Goal: Transaction & Acquisition: Book appointment/travel/reservation

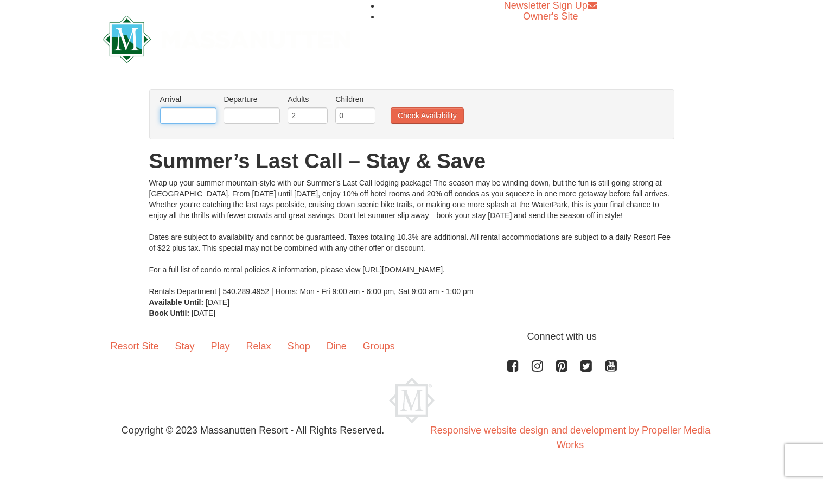
click at [188, 116] on input "text" at bounding box center [188, 115] width 56 height 16
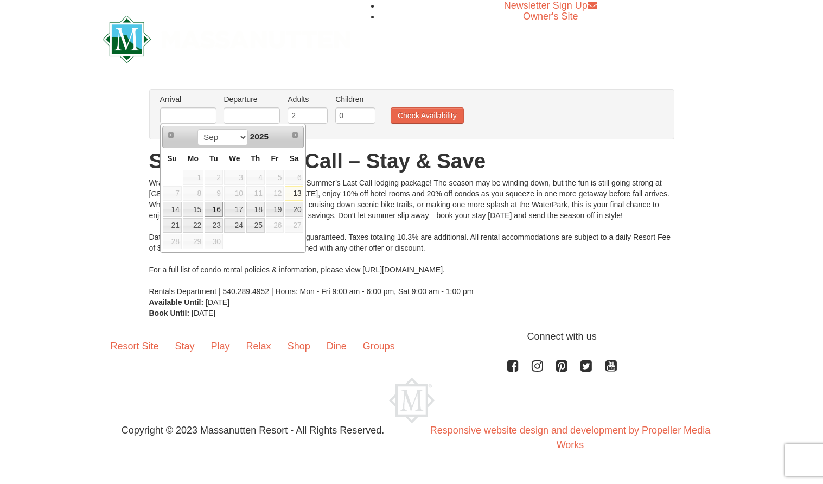
click at [219, 207] on link "16" at bounding box center [214, 209] width 18 height 15
type input "[DATE]"
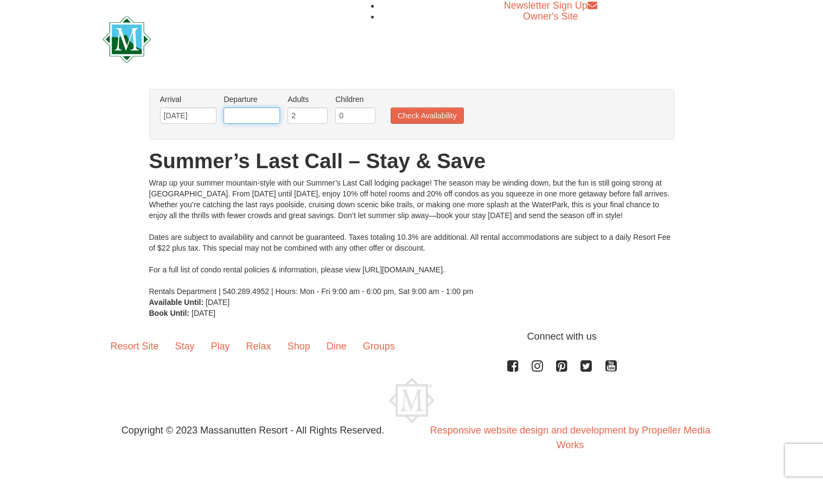
click at [259, 113] on input "text" at bounding box center [252, 115] width 56 height 16
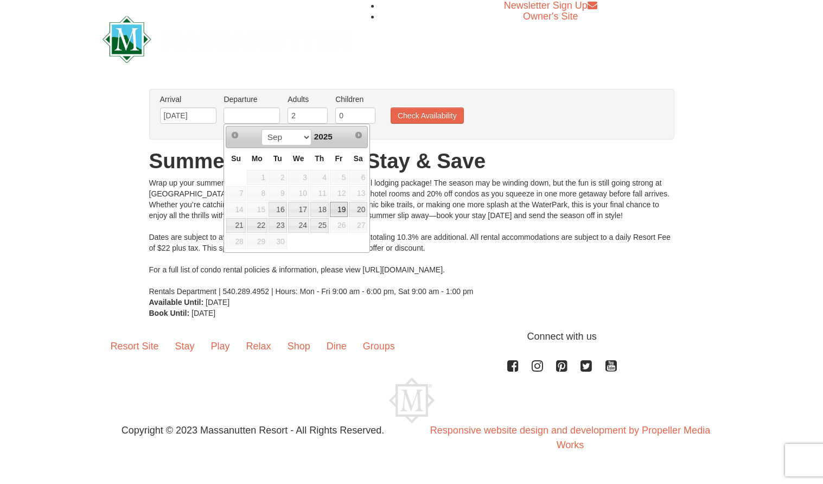
click at [338, 208] on link "19" at bounding box center [339, 209] width 18 height 15
type input "[DATE]"
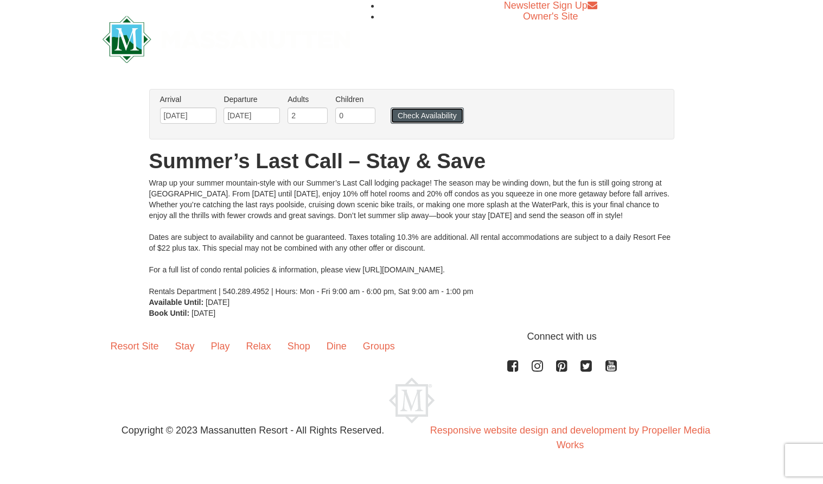
click at [400, 107] on button "Check Availability" at bounding box center [427, 115] width 73 height 16
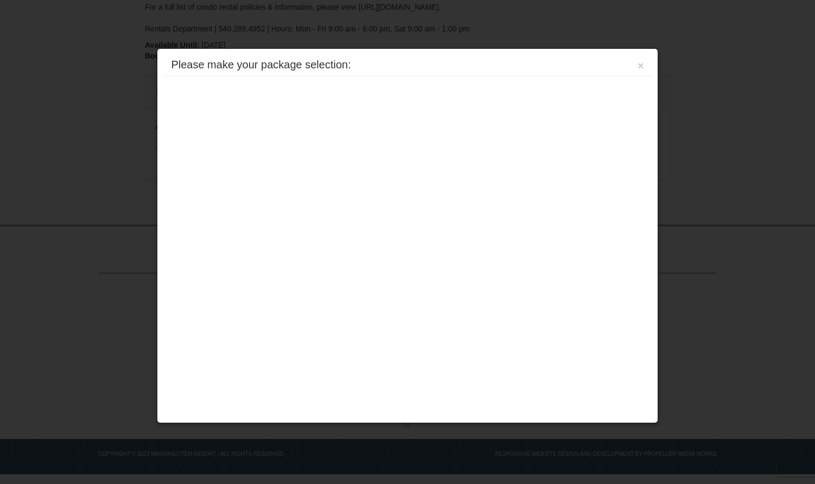
scroll to position [237, 0]
